Goal: Information Seeking & Learning: Learn about a topic

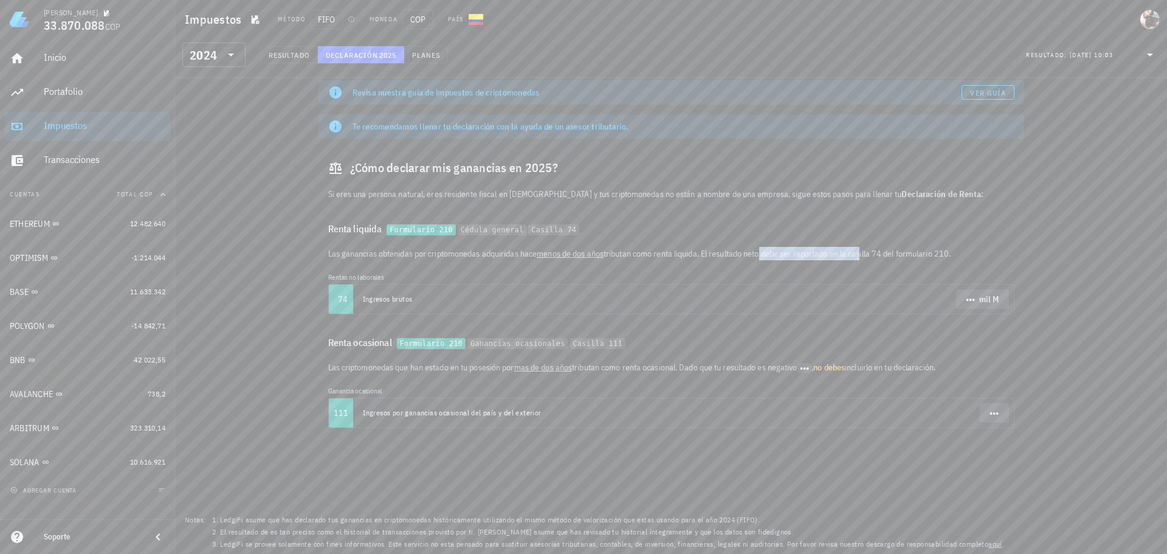
drag, startPoint x: 737, startPoint y: 253, endPoint x: 842, endPoint y: 252, distance: 105.1
click at [842, 252] on p "Las ganancias obtenidas por criptomonedas adquiridas hace menos de dos años tri…" at bounding box center [671, 253] width 686 height 13
click at [1043, 250] on div "[MEDICAL_DATA] tu plan para acceder a tus ganancias y reportes. Cambiar plan Re…" at bounding box center [671, 296] width 992 height 515
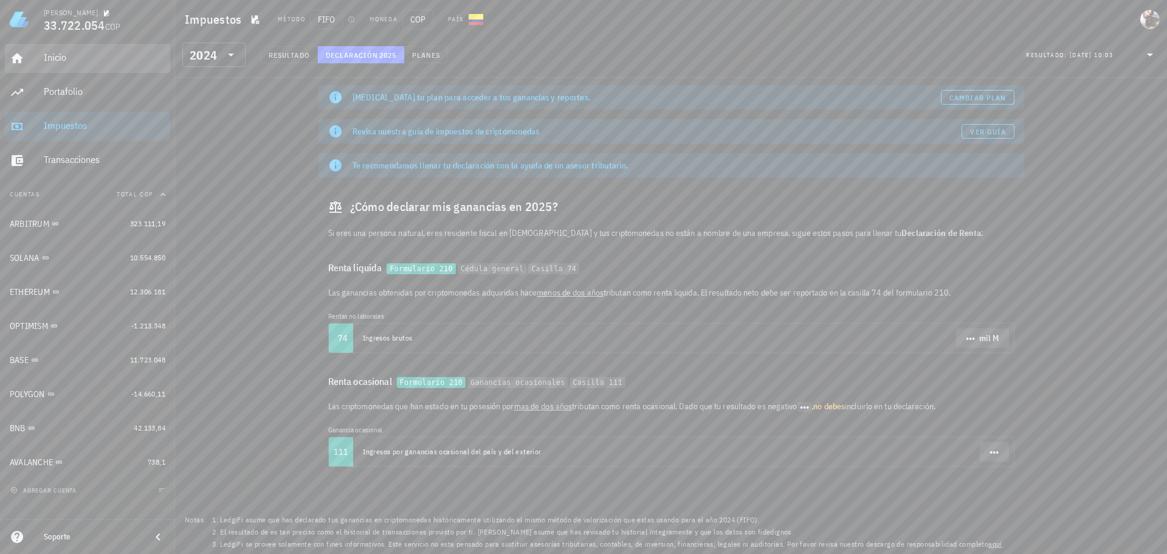
click at [59, 60] on div "Inicio" at bounding box center [105, 58] width 122 height 12
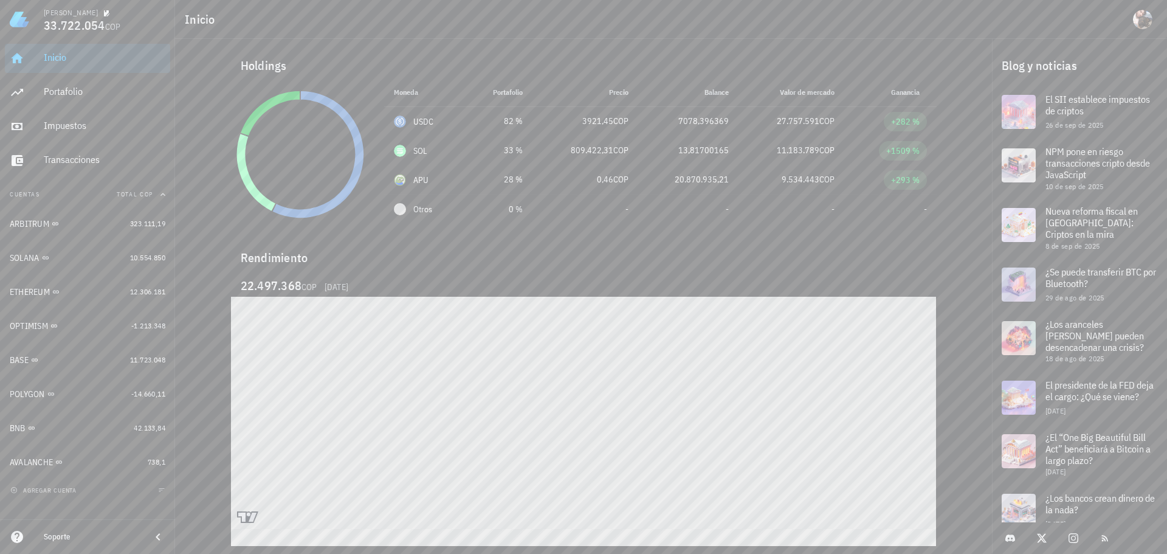
click at [213, 399] on div "Holdings Moneda Portafolio Precio Balance Valor de mercado Ganancia USDC 82 % 3…" at bounding box center [583, 282] width 817 height 486
click at [83, 309] on div "Sebastián 33.722.054 COP Inicio Portafolio Impuestos Transacciones Cuentas Tota…" at bounding box center [583, 277] width 1167 height 554
click at [64, 94] on div "Portafolio" at bounding box center [105, 92] width 122 height 12
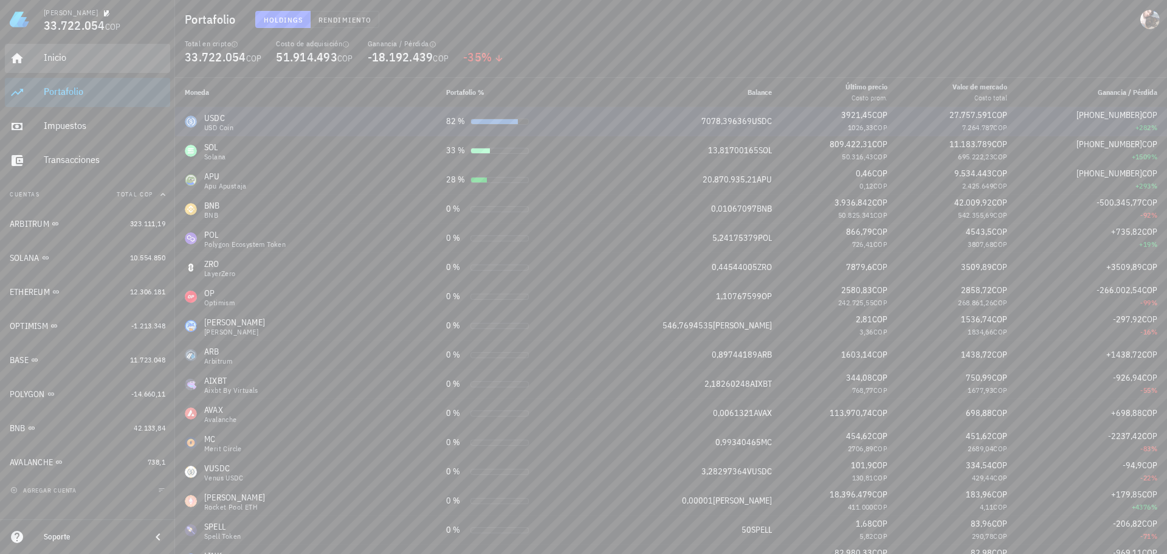
drag, startPoint x: 55, startPoint y: 65, endPoint x: 193, endPoint y: 132, distance: 152.8
click at [55, 65] on div "Inicio" at bounding box center [105, 57] width 122 height 27
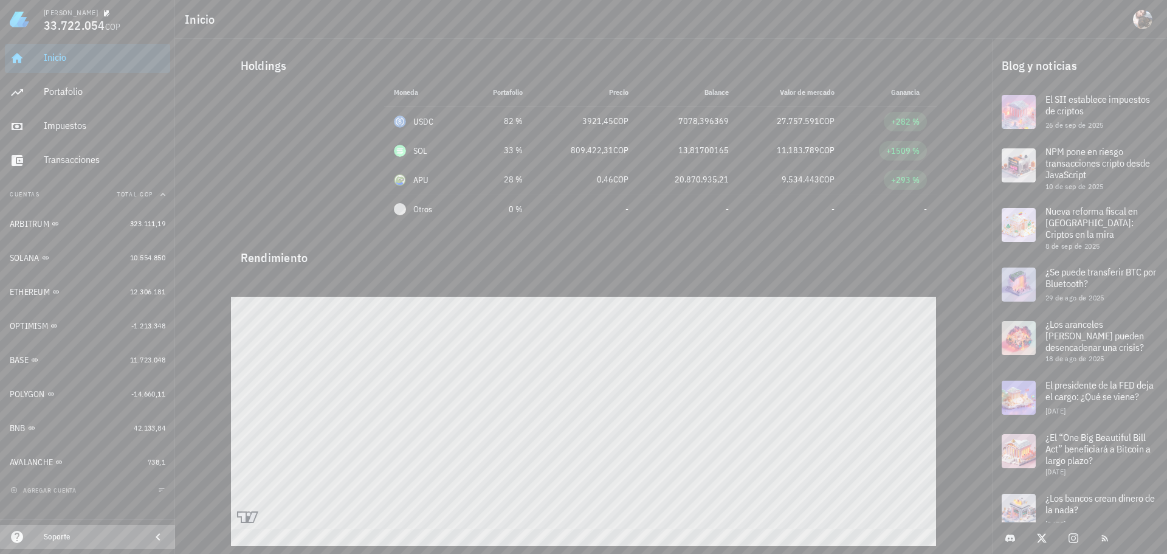
click at [68, 542] on div "Soporte" at bounding box center [92, 536] width 97 height 19
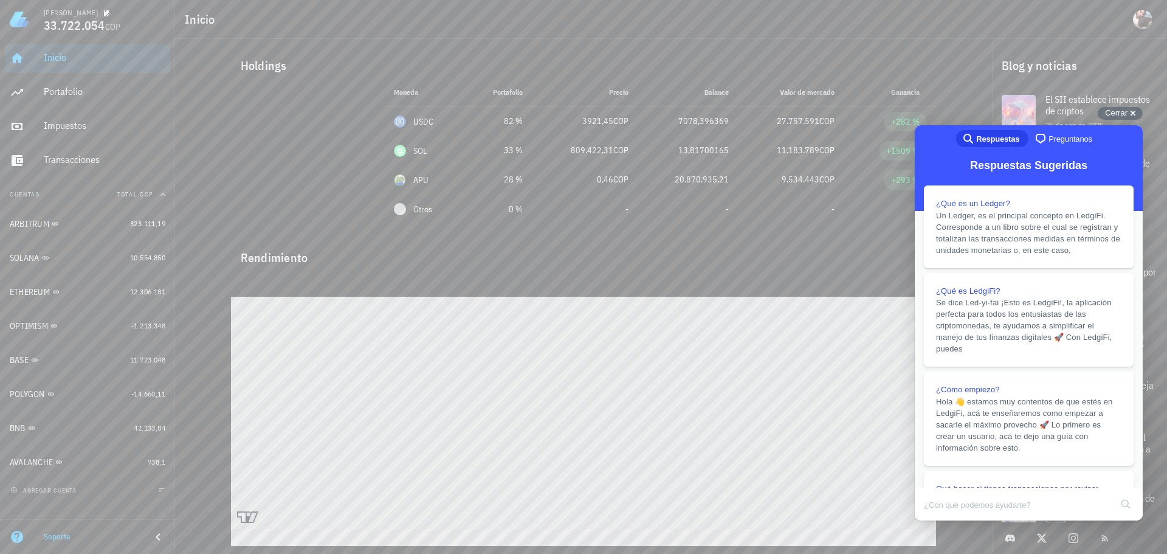
click at [1073, 135] on span "Preguntanos" at bounding box center [1070, 139] width 44 height 12
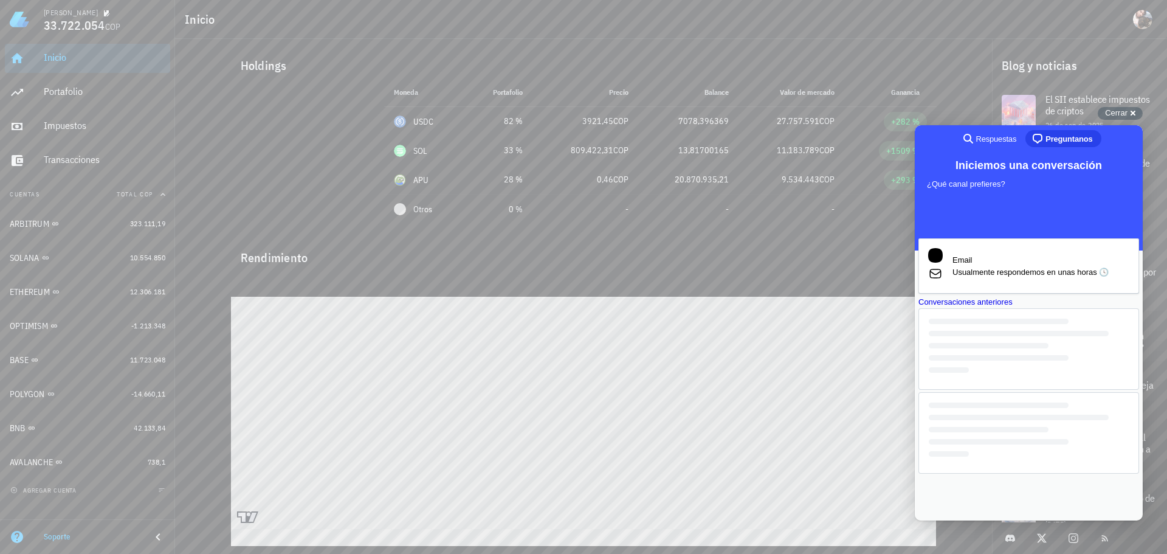
click at [1052, 308] on div "Conversaciones anteriores" at bounding box center [1028, 302] width 221 height 12
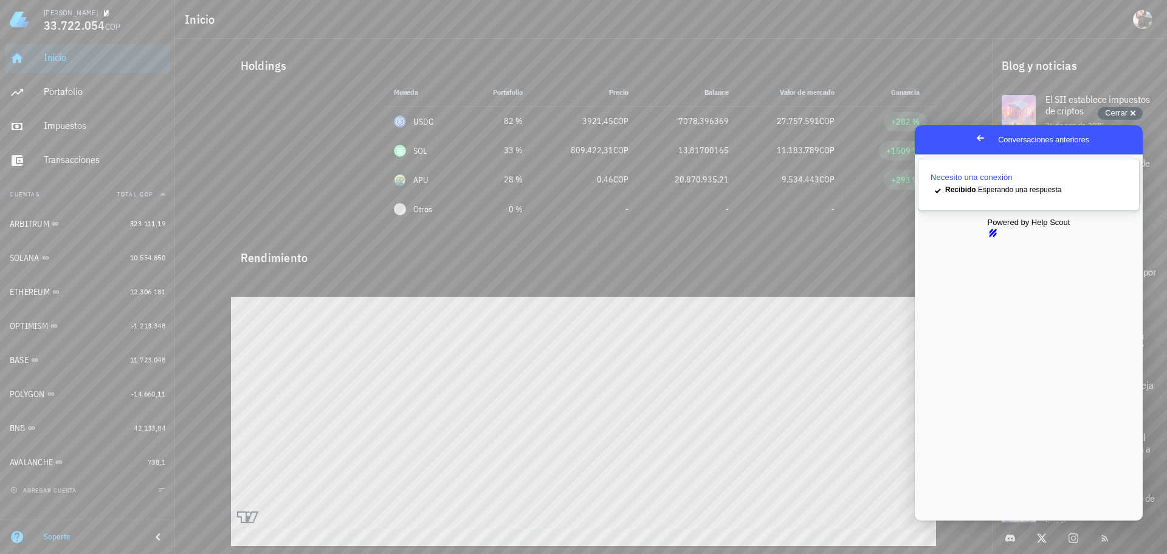
click at [992, 191] on span "Recibido . Esperando una respuesta" at bounding box center [1003, 189] width 116 height 9
click at [937, 521] on button "Close" at bounding box center [926, 529] width 22 height 16
click at [973, 140] on span "Go back" at bounding box center [980, 138] width 15 height 15
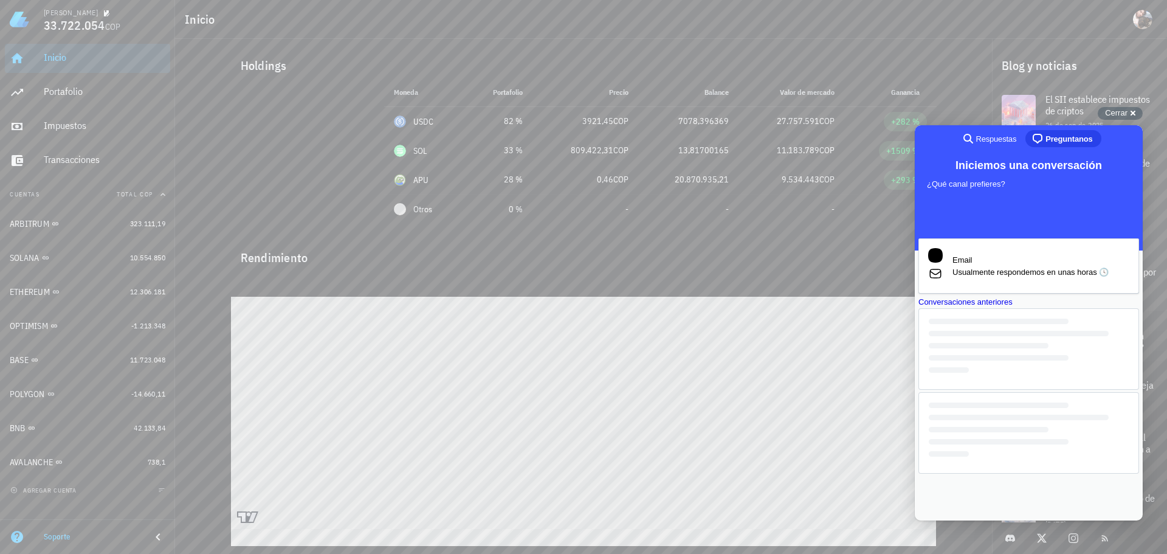
click at [991, 91] on div "Holdings Moneda Portafolio Precio Balance Valor de mercado Ganancia USDC 82 % 3…" at bounding box center [583, 282] width 817 height 486
click at [1128, 115] on div "Cerrar cross-small" at bounding box center [1120, 113] width 45 height 13
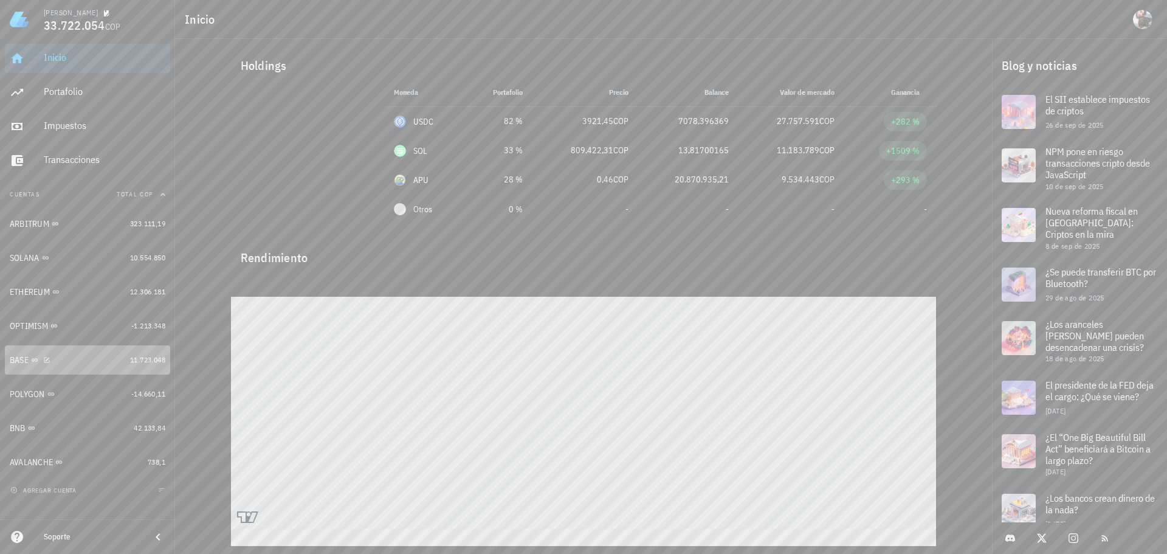
click at [91, 355] on div "BASE" at bounding box center [67, 360] width 115 height 12
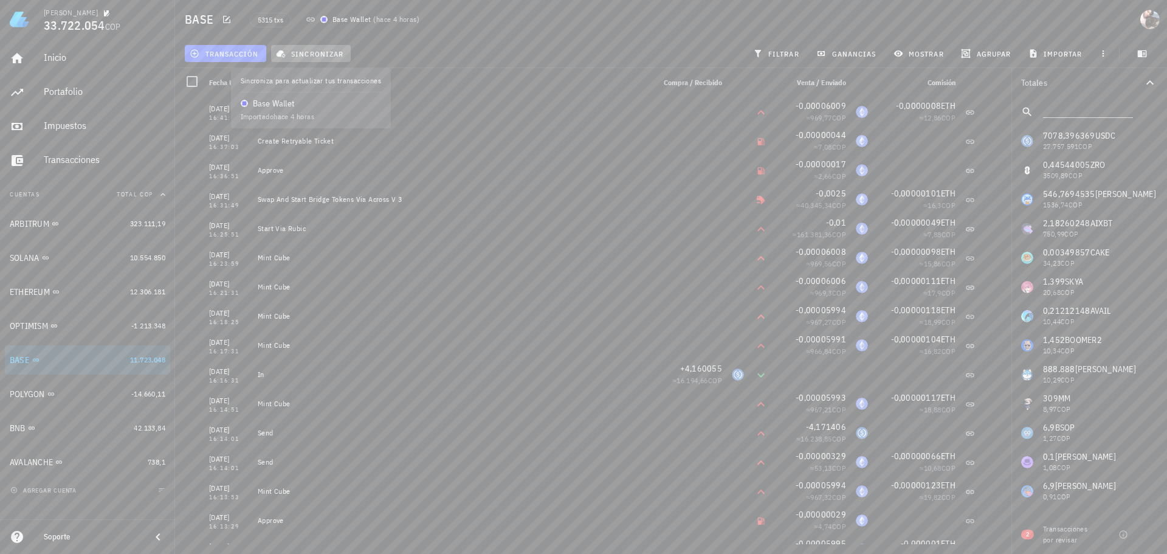
click at [325, 55] on span "sincronizar" at bounding box center [310, 54] width 65 height 10
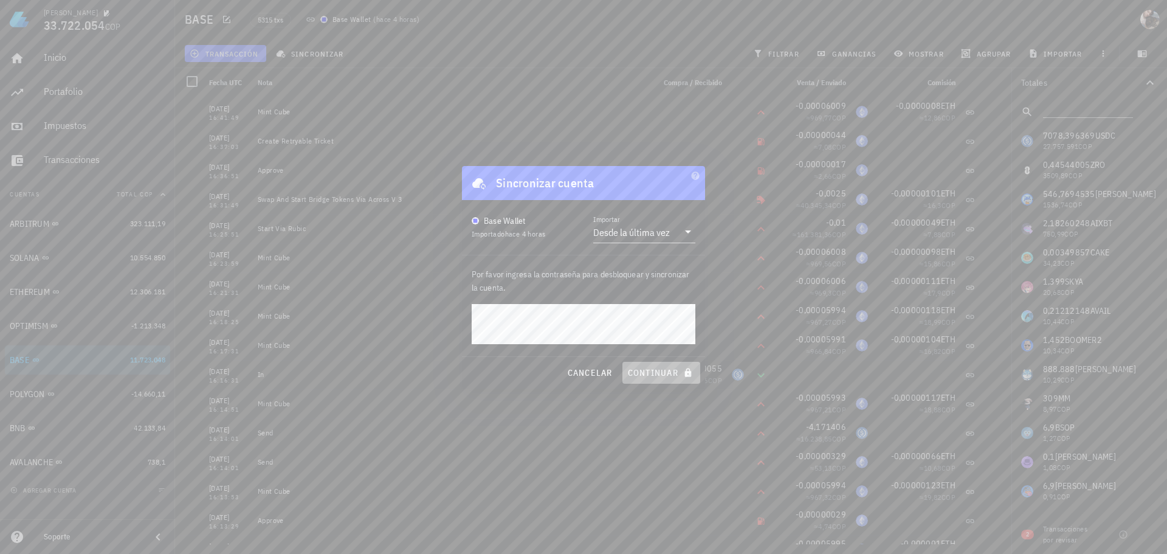
drag, startPoint x: 647, startPoint y: 377, endPoint x: 656, endPoint y: 408, distance: 31.7
click at [647, 377] on span "continuar" at bounding box center [661, 372] width 68 height 11
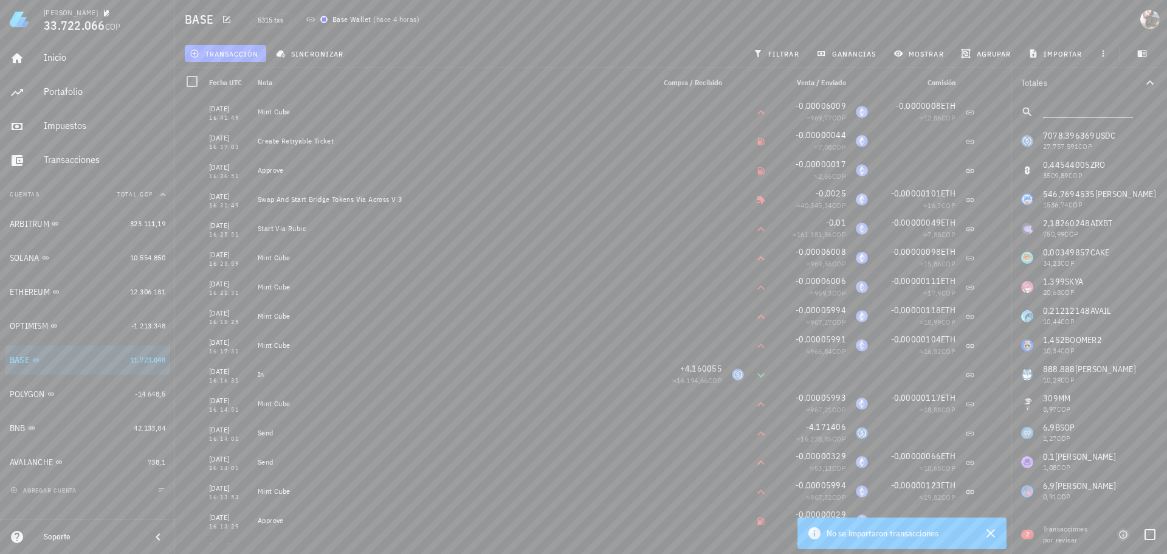
click at [1121, 534] on icon "button" at bounding box center [1123, 534] width 10 height 10
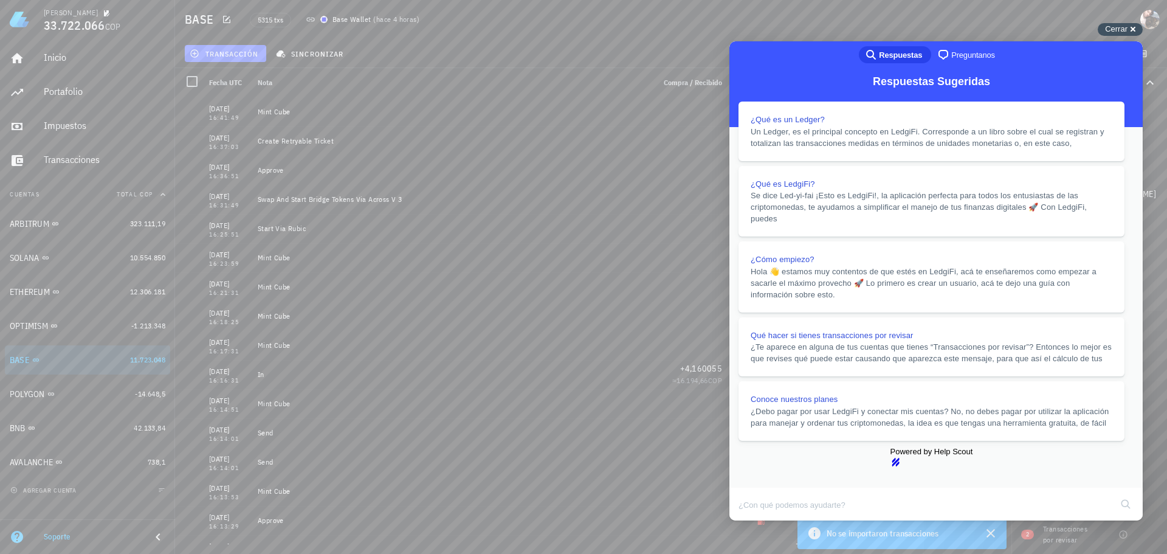
click at [1134, 31] on div "Cerrar cross-small" at bounding box center [1120, 29] width 45 height 13
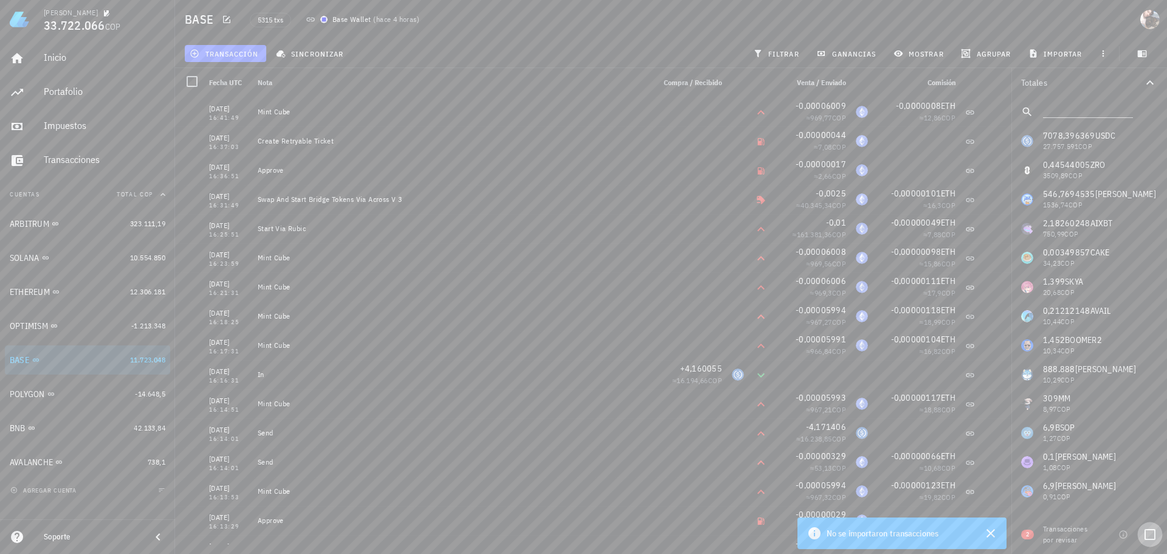
click at [1143, 539] on div at bounding box center [1150, 534] width 21 height 21
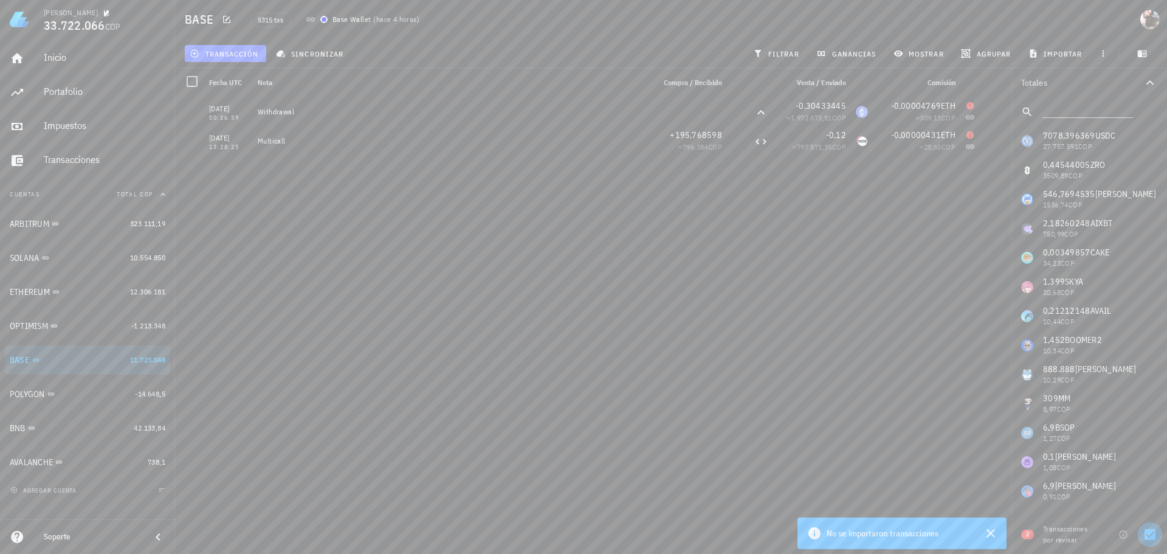
click at [1147, 539] on div at bounding box center [1150, 534] width 21 height 21
checkbox input "true"
click at [73, 98] on div "Portafolio" at bounding box center [105, 91] width 122 height 27
